Goal: Task Accomplishment & Management: Complete application form

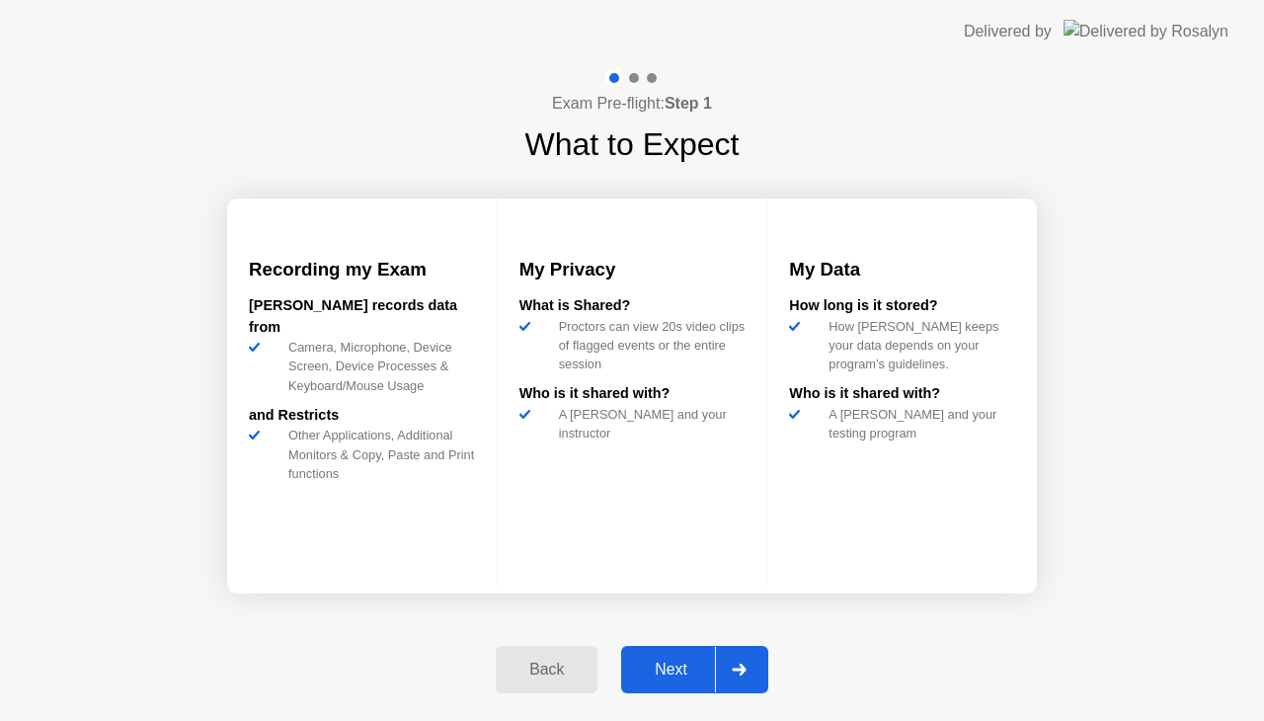
click at [654, 678] on div "Next" at bounding box center [671, 670] width 88 height 18
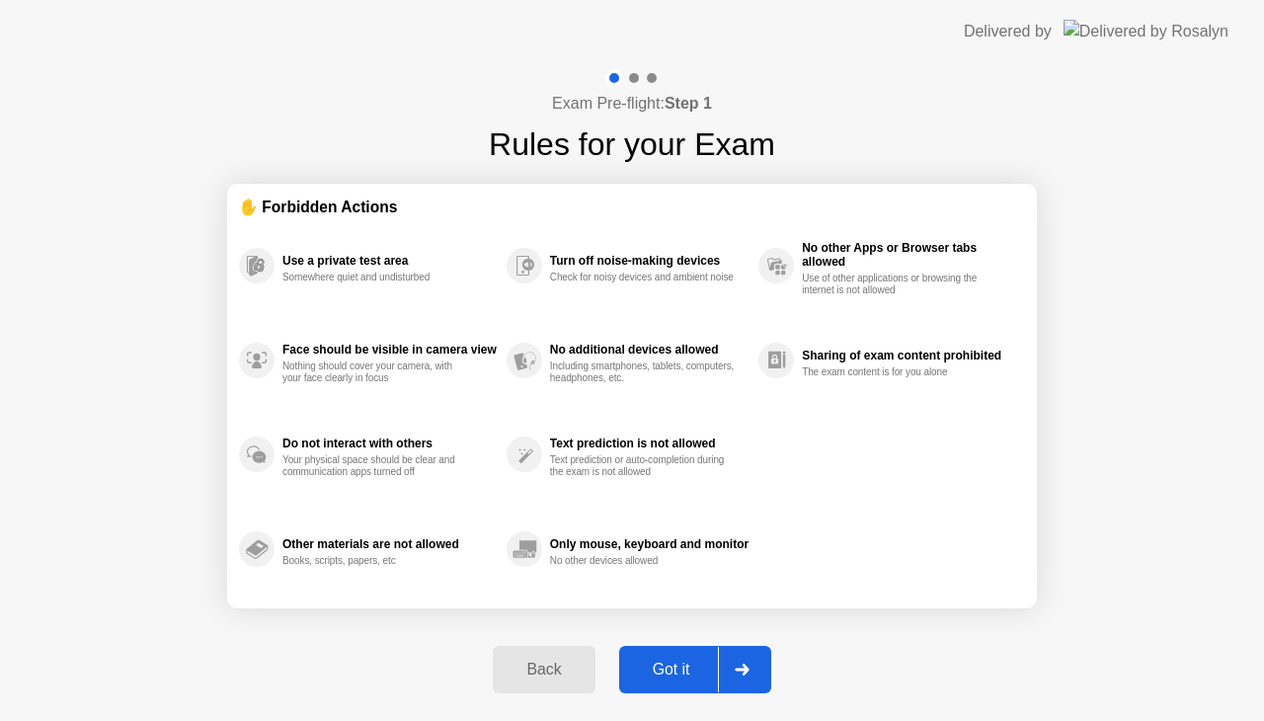
click at [676, 662] on div "Got it" at bounding box center [671, 670] width 93 height 18
select select "**********"
select select "*******"
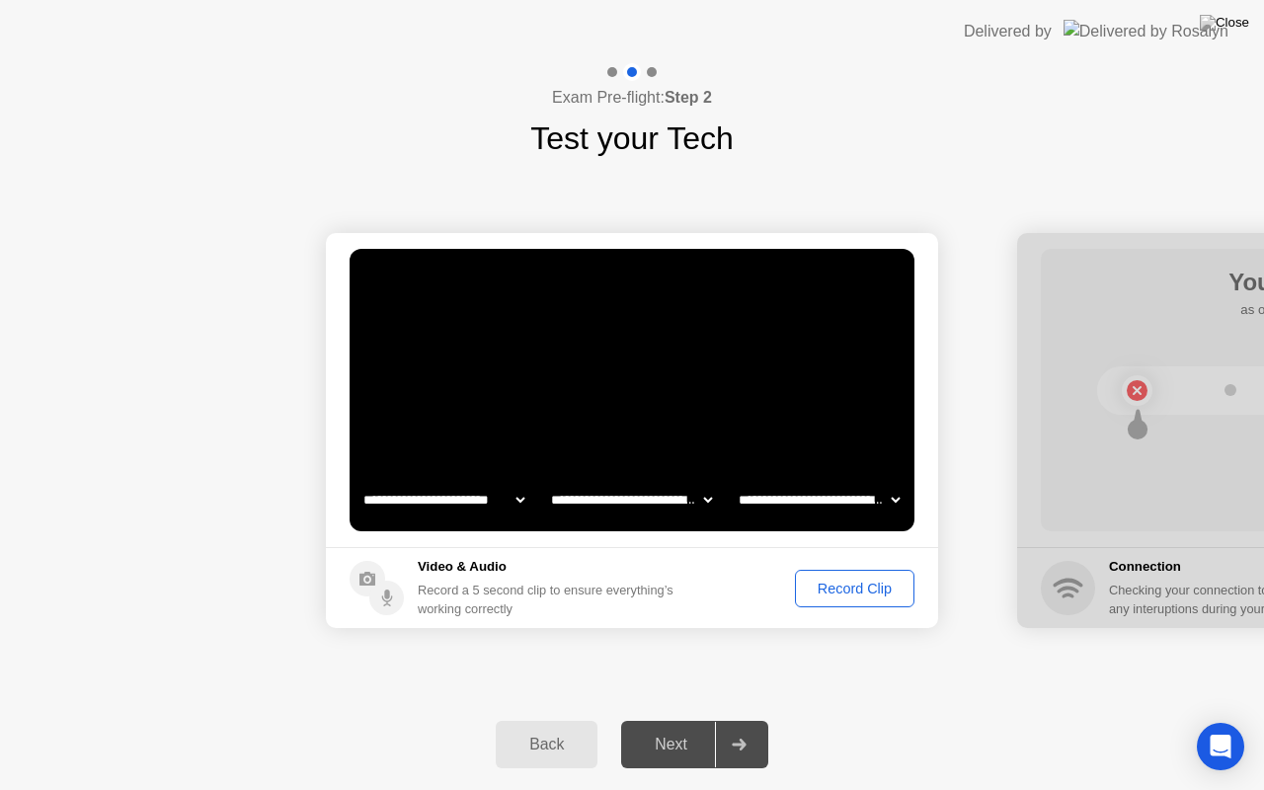
click at [810, 589] on div "Record Clip" at bounding box center [855, 589] width 106 height 16
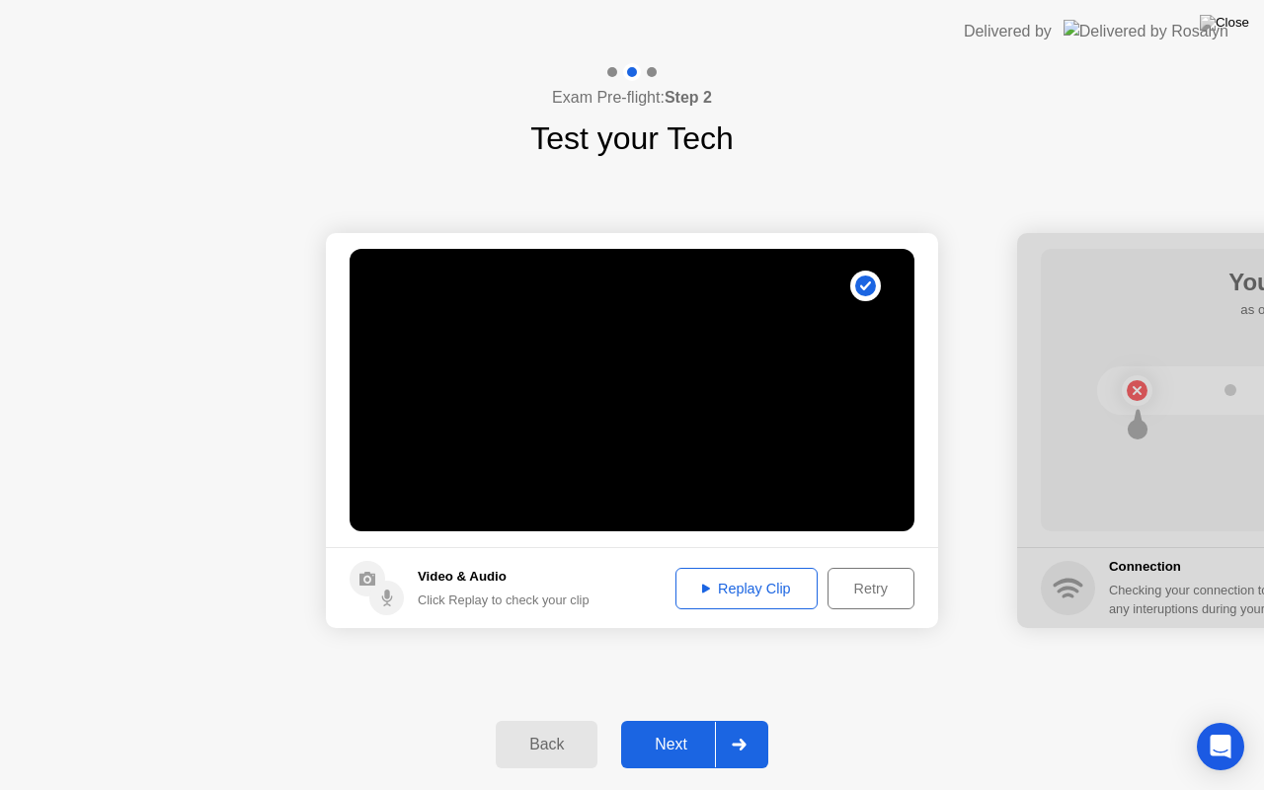
click at [699, 720] on button "Next" at bounding box center [694, 744] width 147 height 47
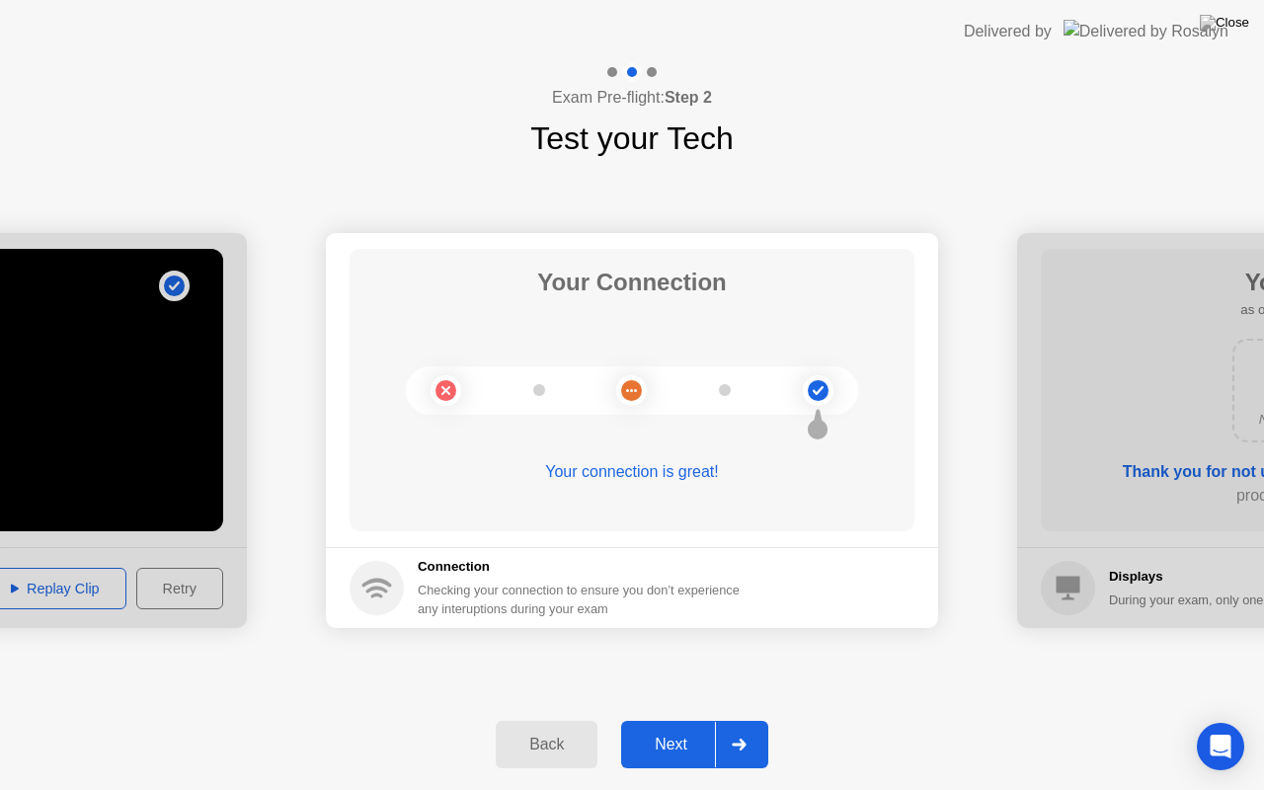
click at [679, 720] on button "Next" at bounding box center [694, 744] width 147 height 47
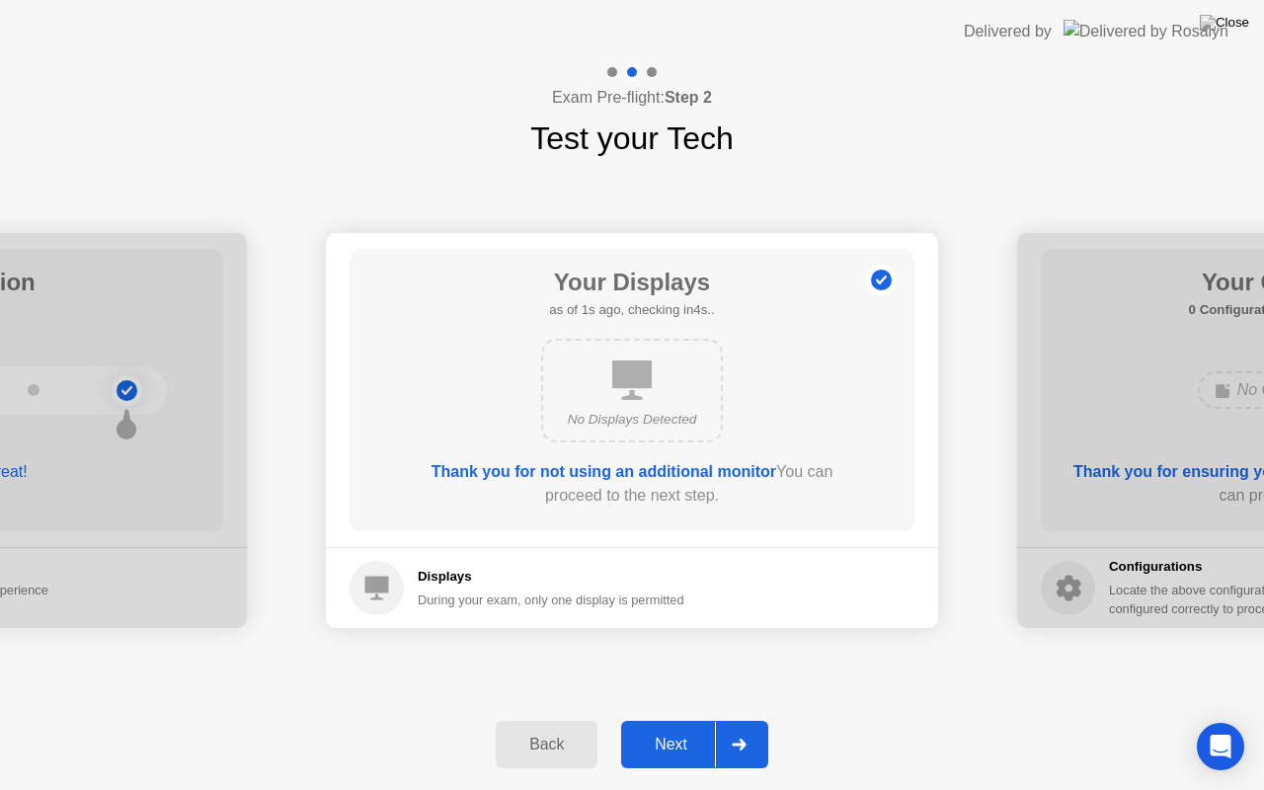
click at [681, 720] on div "Next" at bounding box center [671, 745] width 88 height 18
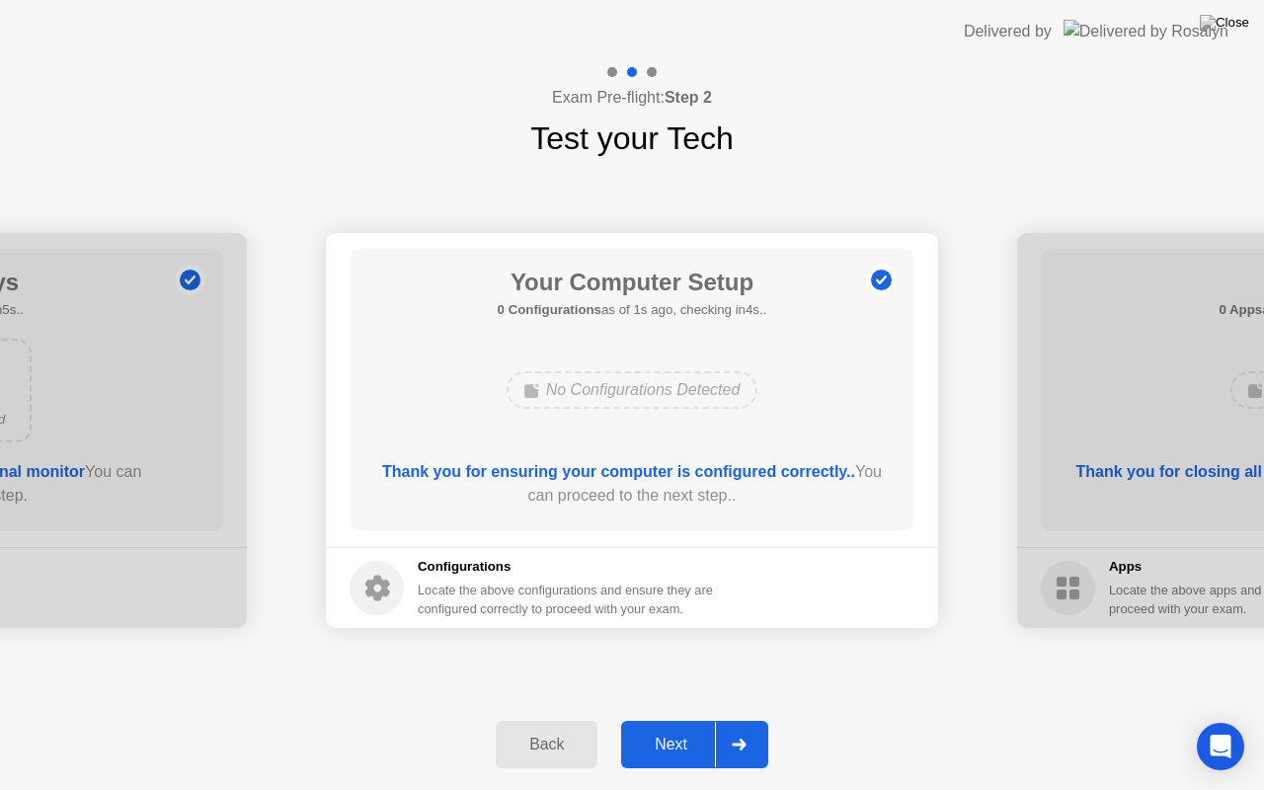
click at [681, 720] on div "Next" at bounding box center [671, 745] width 88 height 18
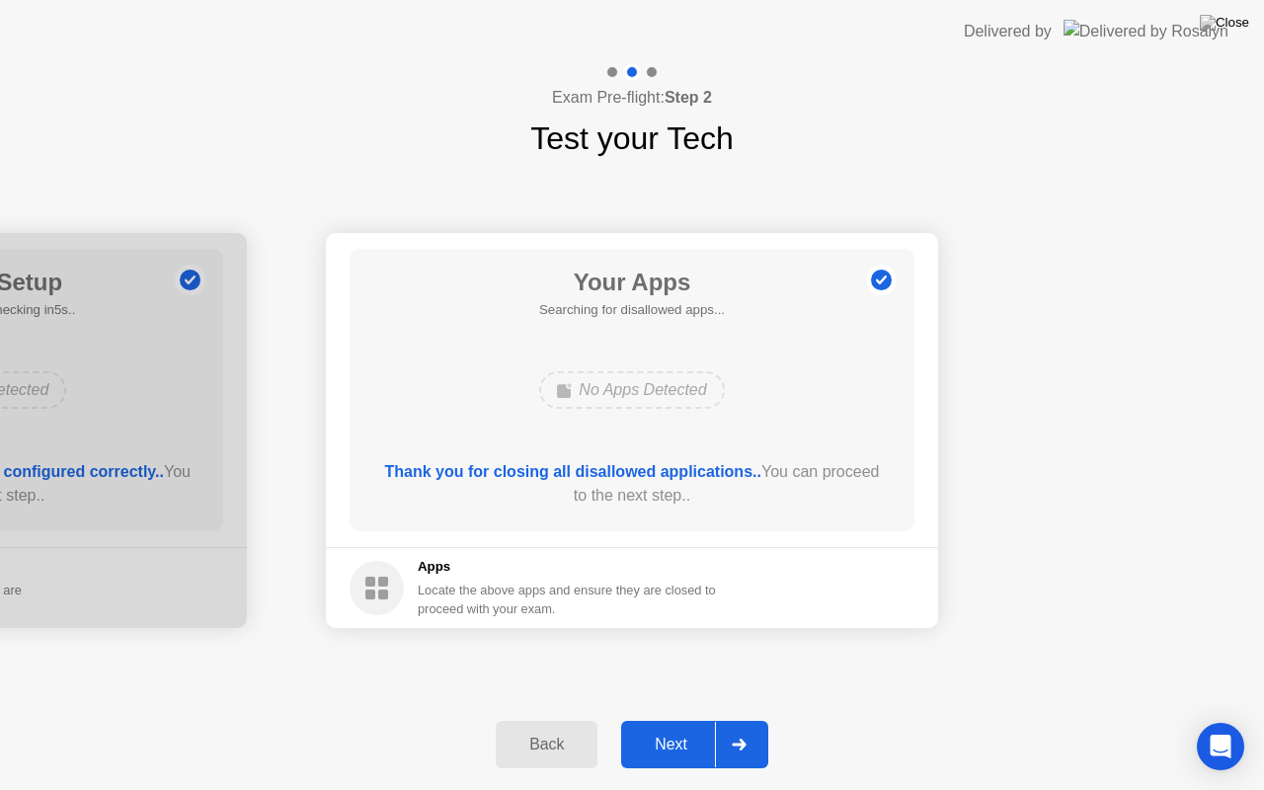
click at [681, 720] on div "Next" at bounding box center [671, 745] width 88 height 18
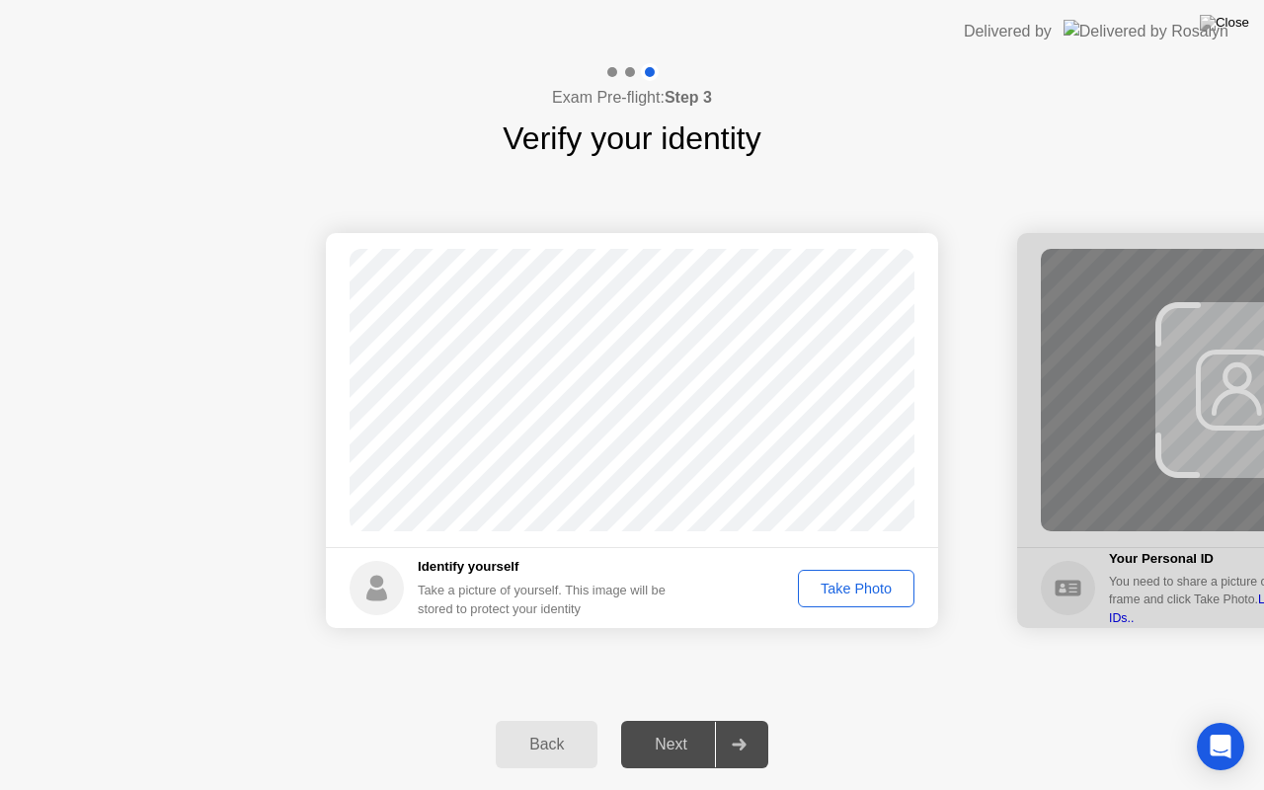
click at [869, 581] on div "Take Photo" at bounding box center [856, 589] width 103 height 16
click at [701, 720] on div "Next" at bounding box center [671, 745] width 88 height 18
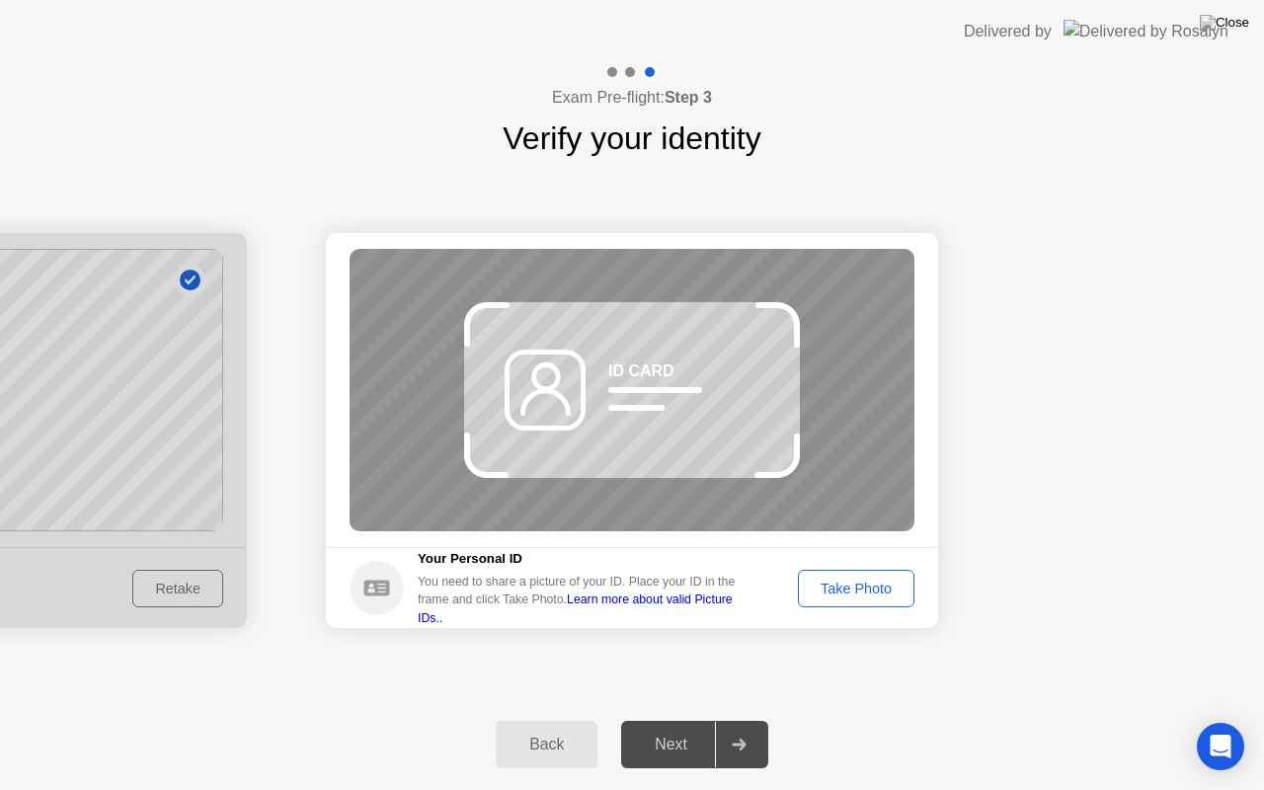
click at [701, 720] on div "Next" at bounding box center [671, 745] width 88 height 18
click at [821, 601] on button "Take Photo" at bounding box center [856, 589] width 117 height 38
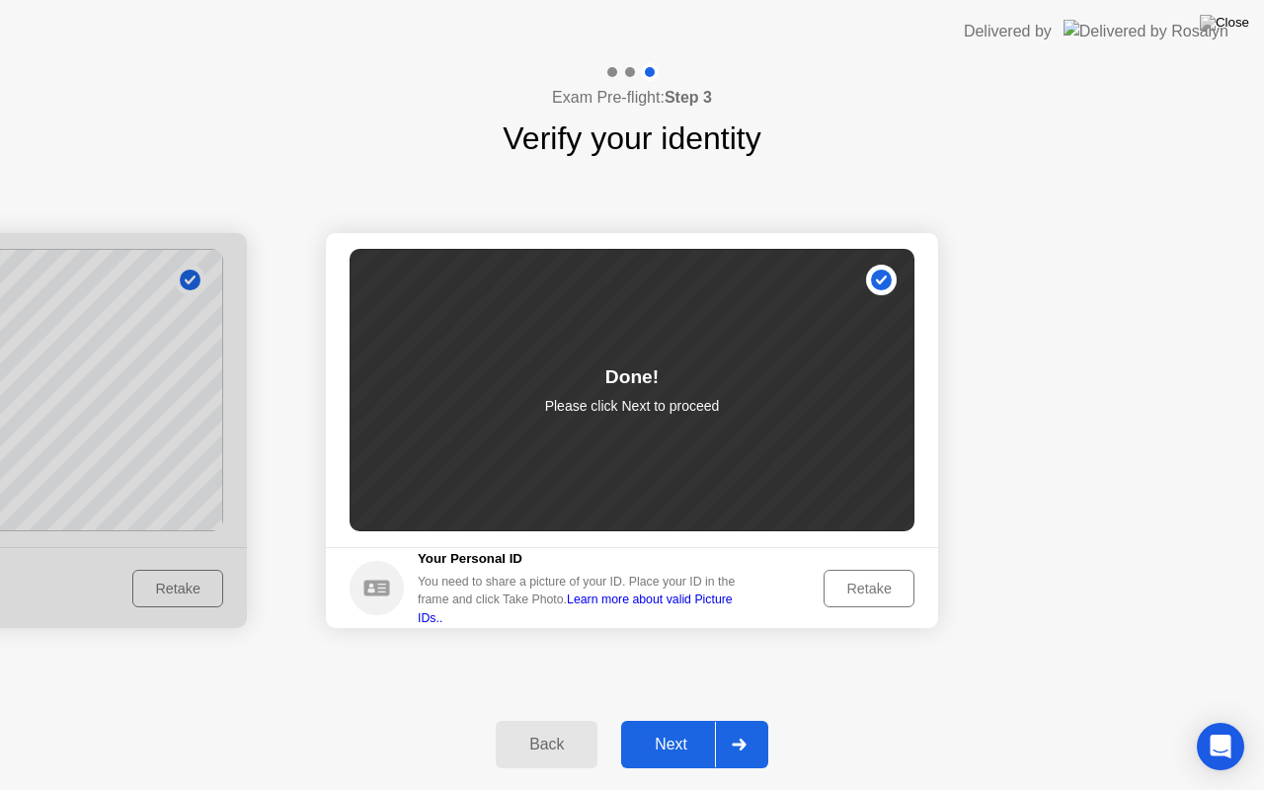
click at [690, 720] on button "Next" at bounding box center [694, 744] width 147 height 47
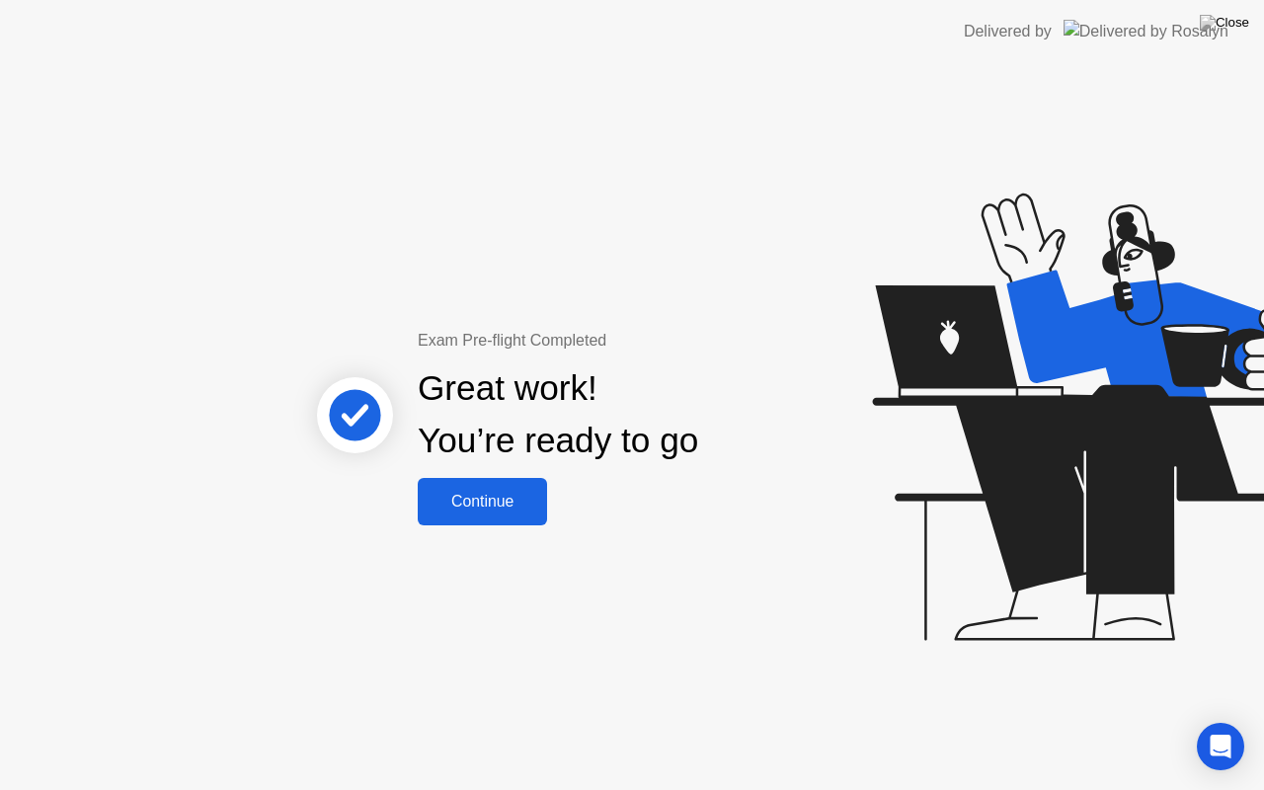
click at [482, 514] on button "Continue" at bounding box center [482, 501] width 129 height 47
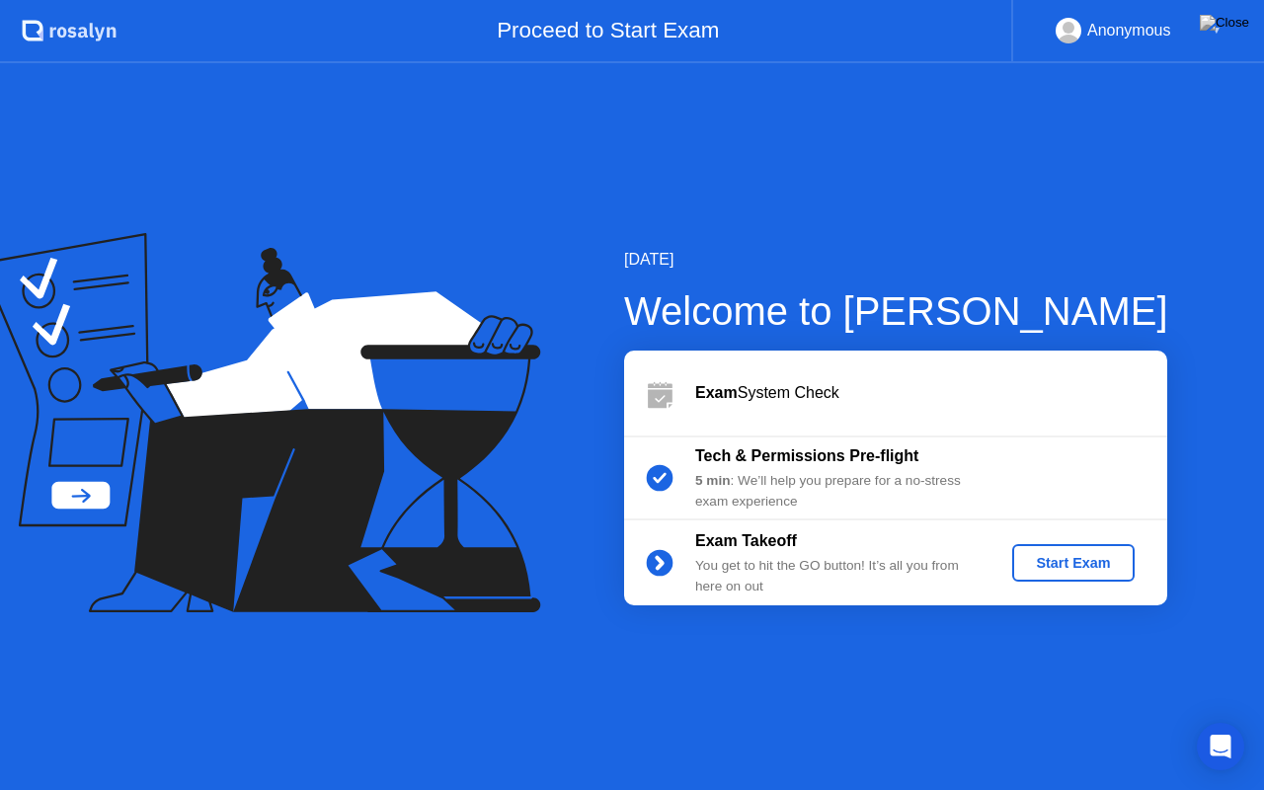
click at [1034, 567] on div "Start Exam" at bounding box center [1073, 563] width 106 height 16
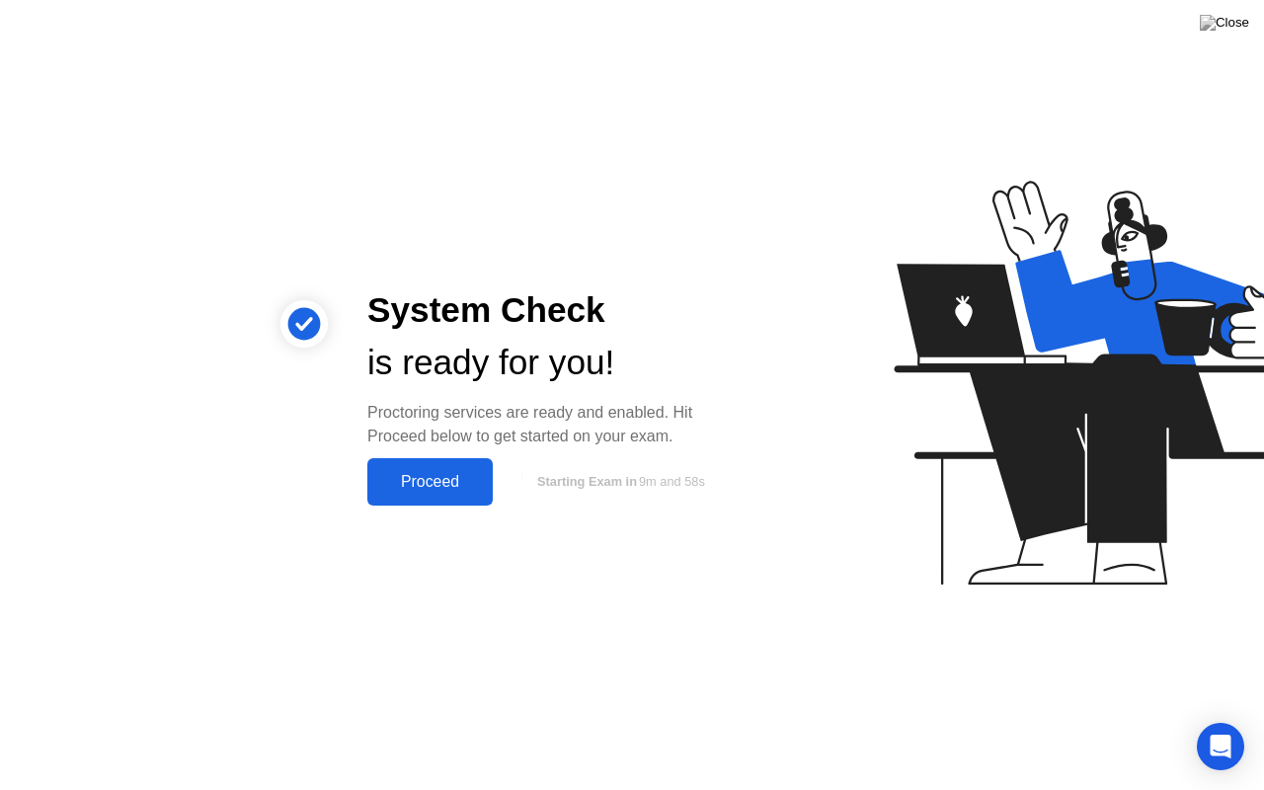
click at [440, 474] on div "Proceed" at bounding box center [430, 482] width 114 height 18
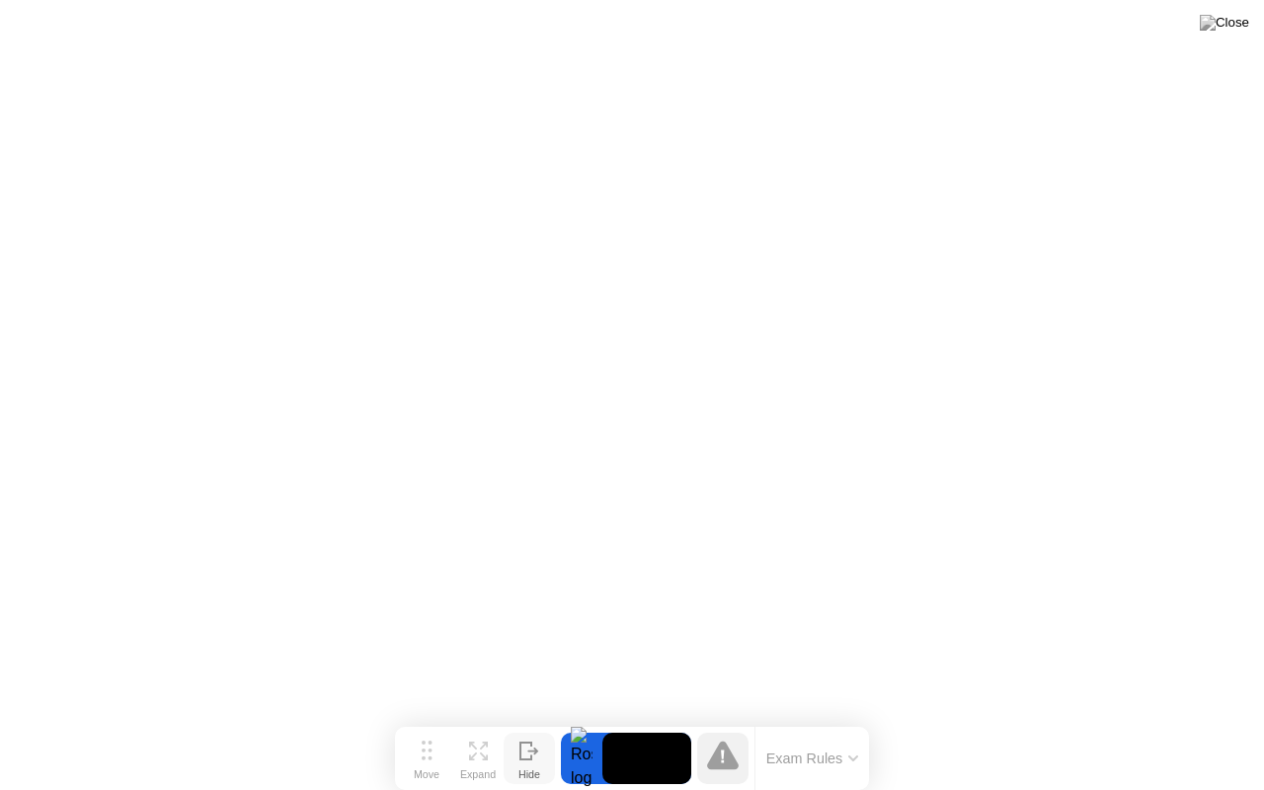
click at [518, 720] on div "Hide" at bounding box center [529, 774] width 22 height 12
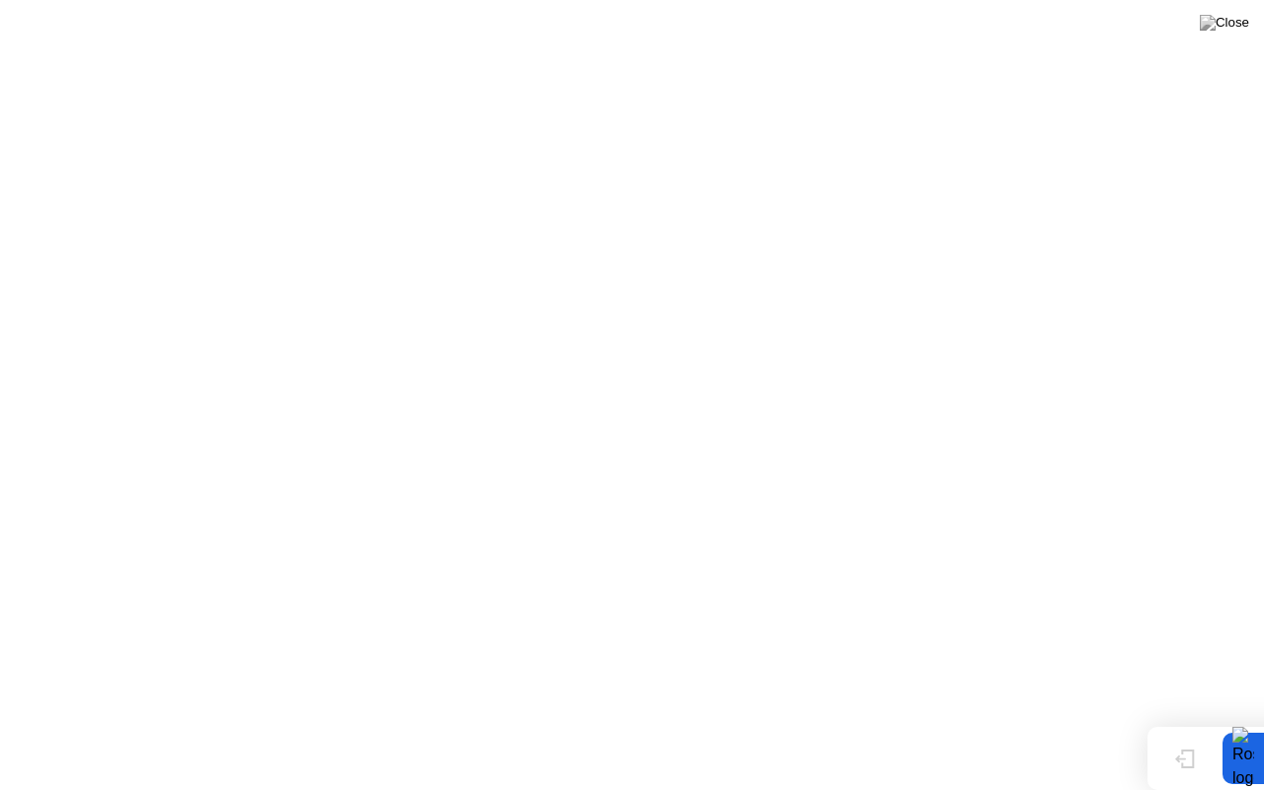
click at [1234, 36] on button at bounding box center [1224, 23] width 59 height 26
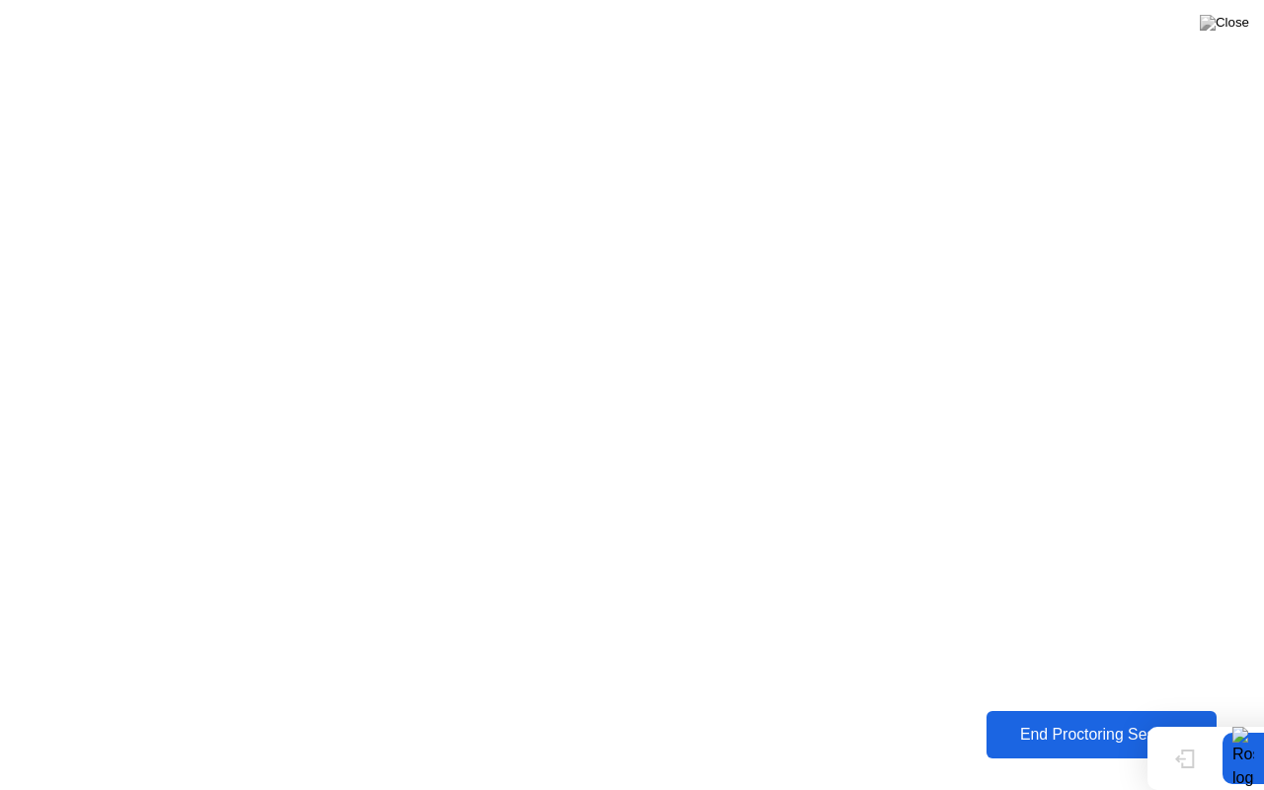
click at [1035, 720] on div "End Proctoring Session" at bounding box center [1100, 735] width 219 height 18
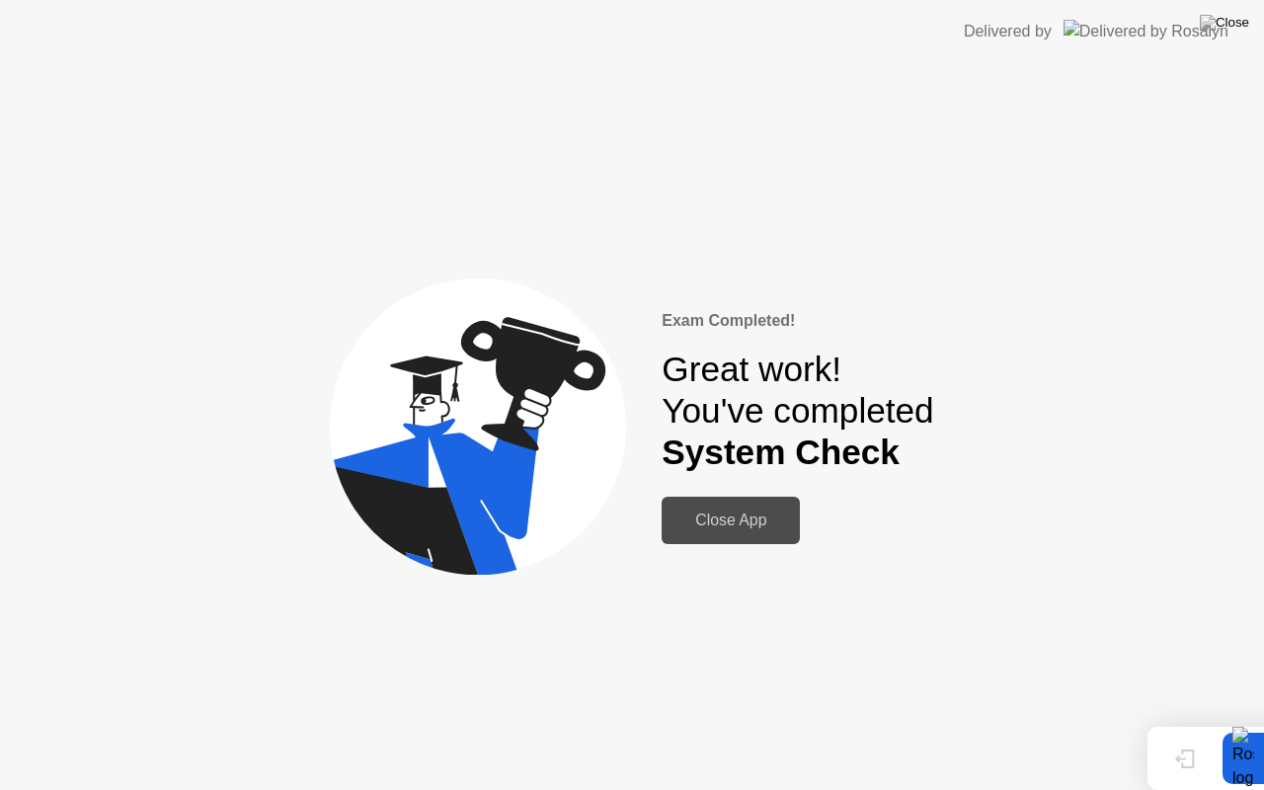
click at [736, 519] on div "Close App" at bounding box center [730, 520] width 126 height 18
